Goal: Check status

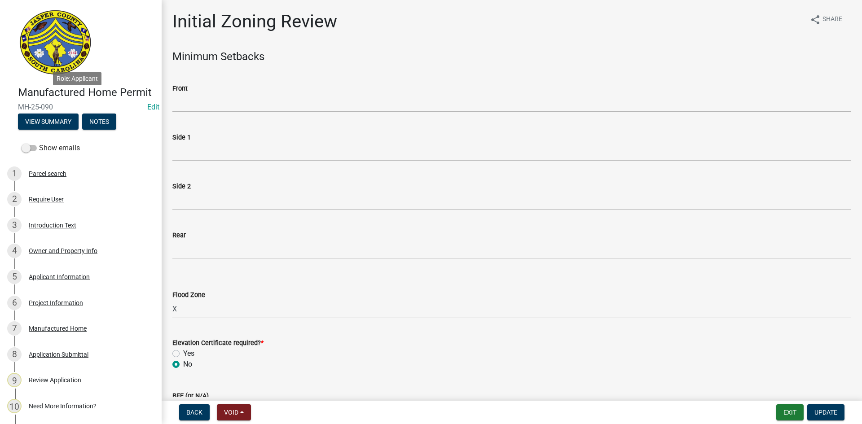
select select "61611ad6-14f2-499c-805c-58607f11e2fc"
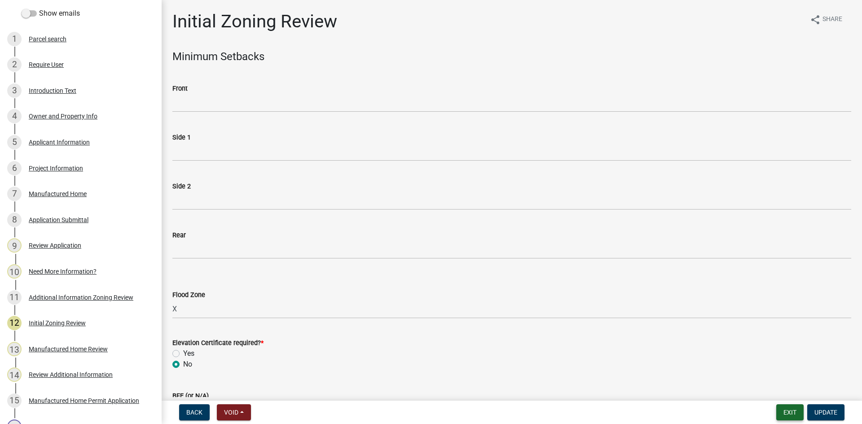
click at [781, 412] on button "Exit" at bounding box center [789, 412] width 27 height 16
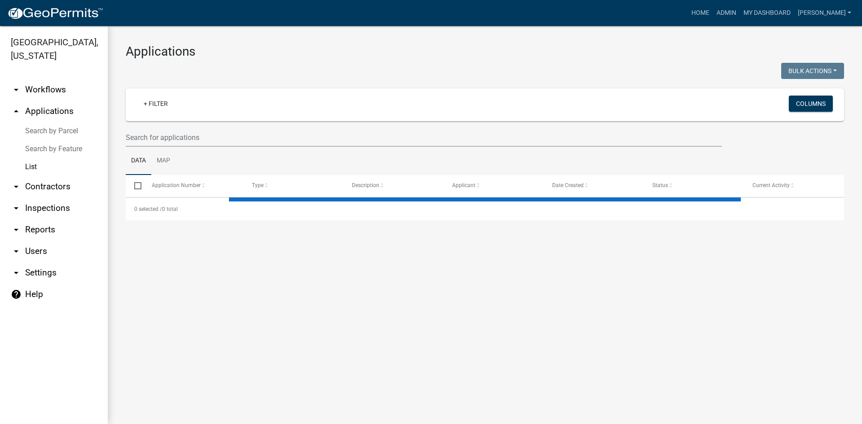
select select "3: 100"
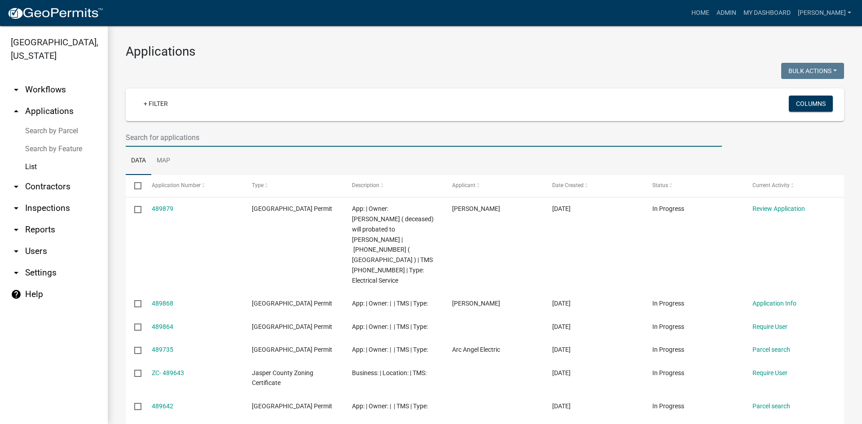
click at [164, 140] on input "text" at bounding box center [424, 137] width 596 height 18
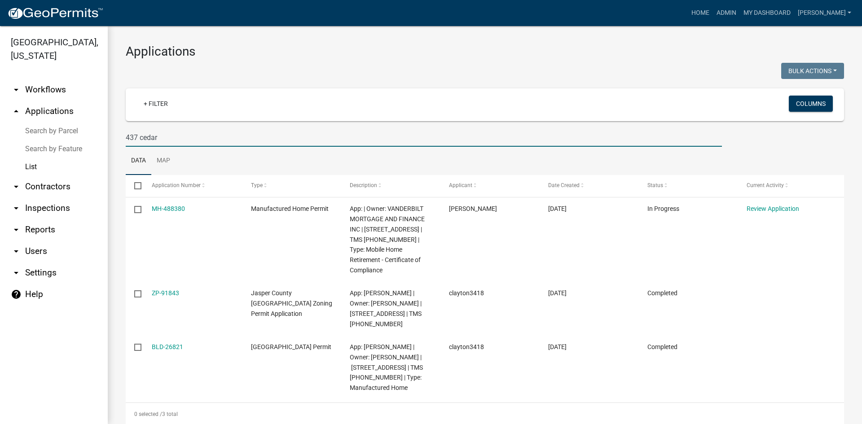
scroll to position [9, 0]
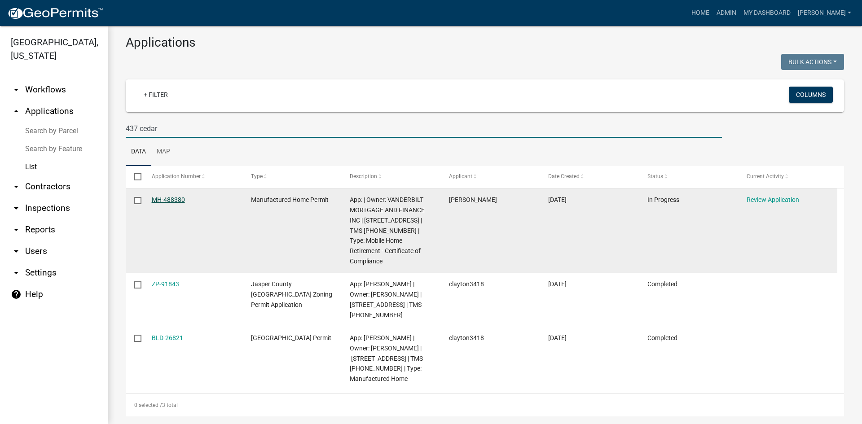
type input "437 cedar"
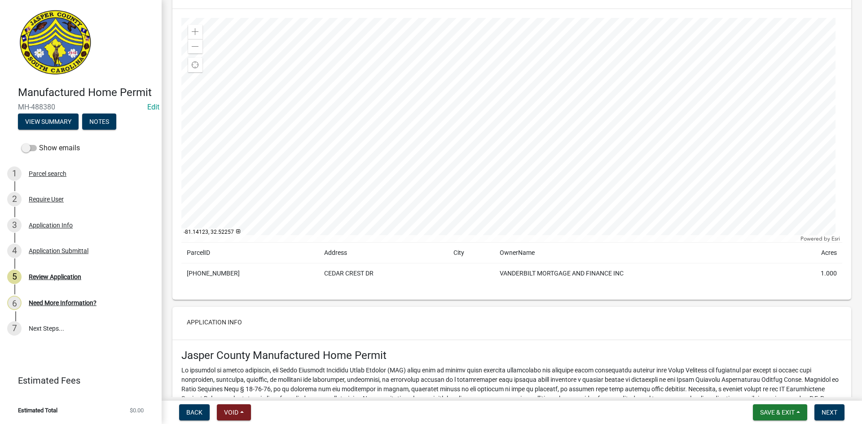
scroll to position [90, 0]
